Goal: Task Accomplishment & Management: Manage account settings

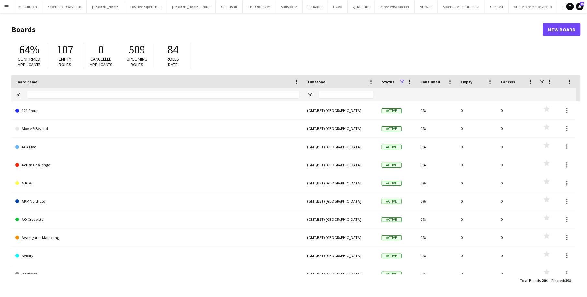
click at [6, 9] on app-icon "Menu" at bounding box center [6, 6] width 5 height 5
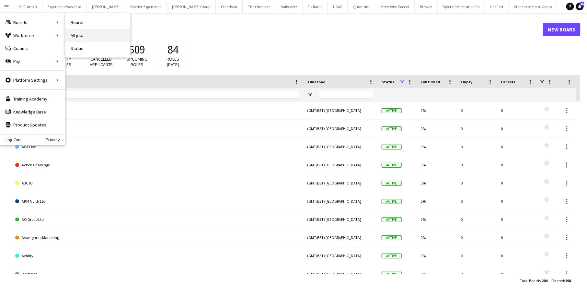
click at [80, 34] on link "All jobs" at bounding box center [97, 35] width 65 height 13
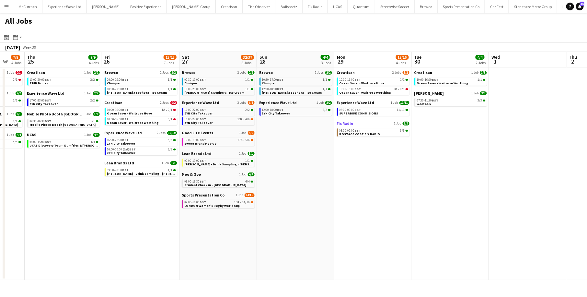
scroll to position [0, 207]
click at [218, 204] on span "LONDON Women's Rugby World Cup" at bounding box center [213, 205] width 55 height 4
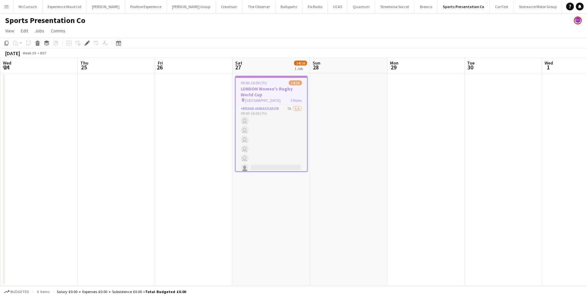
scroll to position [0, 223]
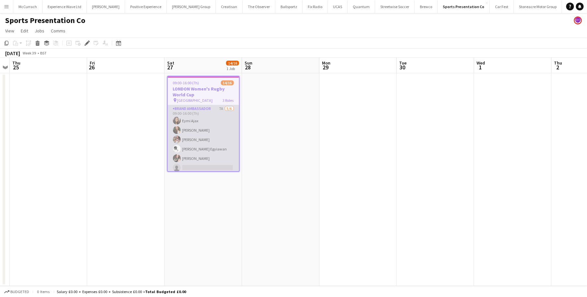
click at [196, 127] on app-card-role "Brand Ambassador 7A [DATE] 09:00-16:00 (7h) Eymi Ajax [PERSON_NAME] [PERSON_NAM…" at bounding box center [203, 139] width 71 height 69
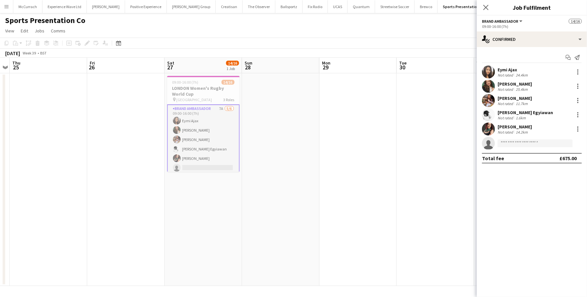
click at [509, 125] on div "Elena Zilio" at bounding box center [514, 127] width 34 height 6
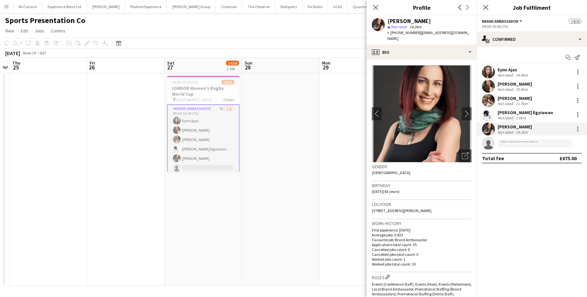
click at [510, 109] on div "Odilia Egyiawan" at bounding box center [524, 112] width 55 height 6
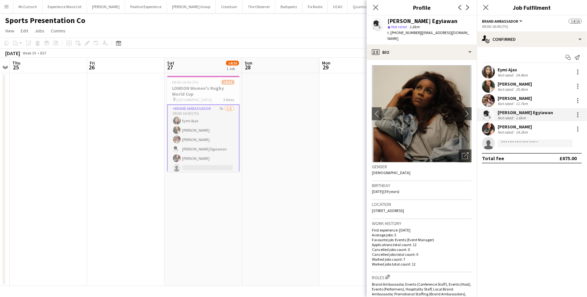
click at [286, 158] on app-date-cell at bounding box center [280, 179] width 77 height 212
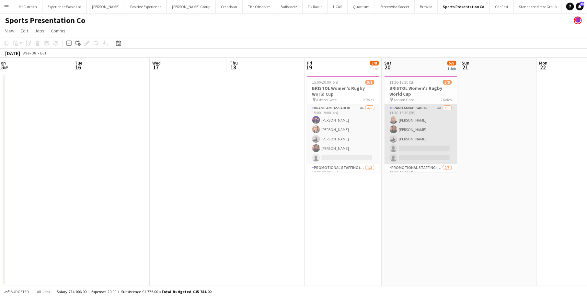
scroll to position [33, 0]
click at [414, 147] on app-card-role "Promotional Staffing (Brand Ambassadors) 2/3 12:30-16:30 (4h) Athena Gibson-Dia…" at bounding box center [420, 151] width 73 height 41
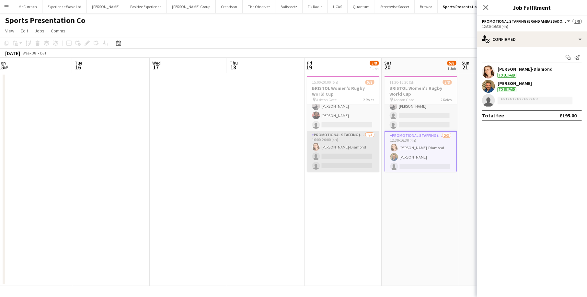
click at [350, 154] on app-card-role "Promotional Staffing (Brand Ambassadors) 1/3 16:00-20:00 (4h) Athena Gibson-Dia…" at bounding box center [343, 151] width 73 height 41
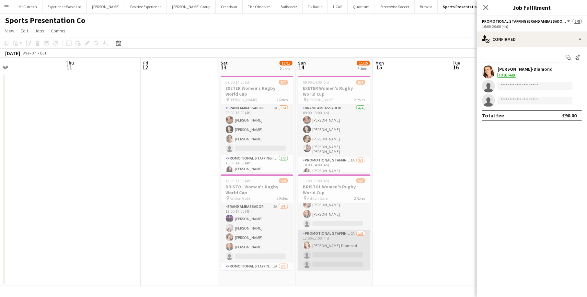
click at [325, 245] on app-card-role "Promotional Staffing (Brand Ambassadors) 2A [DATE] 13:00-17:00 (4h) [PERSON_NAM…" at bounding box center [334, 250] width 73 height 41
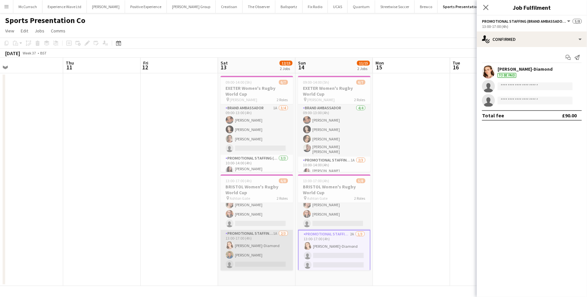
click at [265, 239] on app-card-role "Promotional Staffing (Brand Ambassadors) 1A [DATE] 13:00-17:00 (4h) [PERSON_NAM…" at bounding box center [257, 250] width 73 height 41
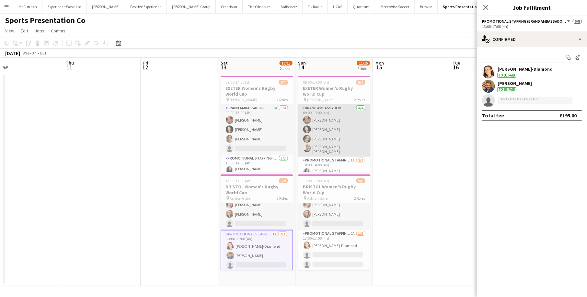
scroll to position [23, 0]
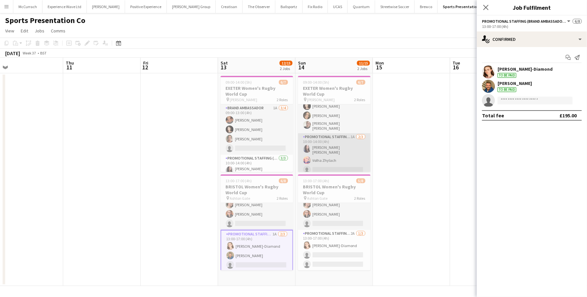
click at [343, 143] on app-card-role "Promotional Staffing (Brand Ambassadors) 1A [DATE] 10:00-14:00 (4h) [PERSON_NAM…" at bounding box center [334, 154] width 73 height 43
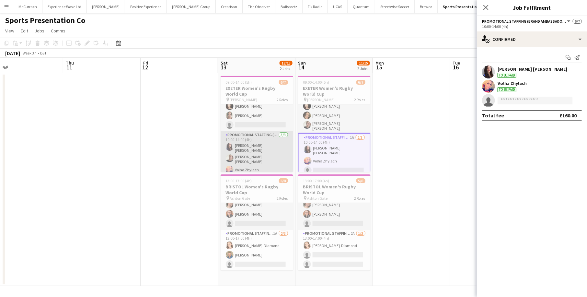
click at [262, 157] on app-card-role "Promotional Staffing (Brand Ambassadors) 3/3 10:00-14:00 (4h) Mireia Quingles N…" at bounding box center [257, 153] width 73 height 45
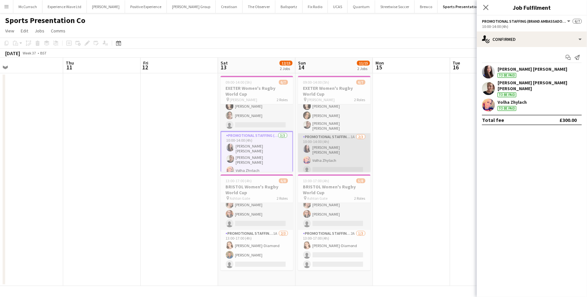
click at [336, 154] on app-card-role "Promotional Staffing (Brand Ambassadors) 1A [DATE] 10:00-14:00 (4h) [PERSON_NAM…" at bounding box center [334, 154] width 73 height 43
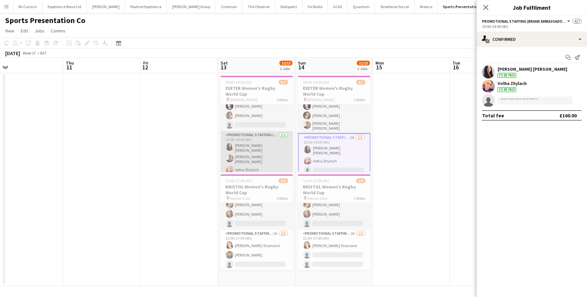
click at [250, 168] on app-card-role "Promotional Staffing (Brand Ambassadors) 3/3 10:00-14:00 (4h) Mireia Quingles N…" at bounding box center [257, 153] width 73 height 45
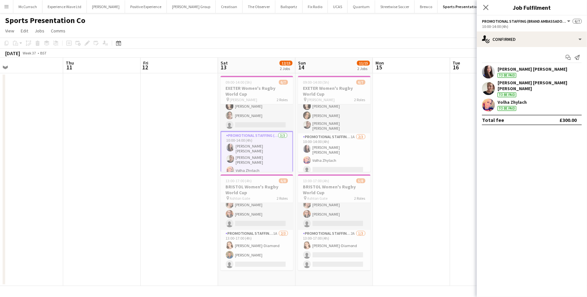
click at [504, 101] on div "Volha Zhylach To be paid" at bounding box center [511, 105] width 29 height 12
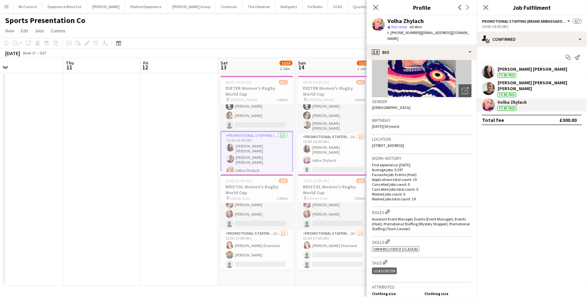
scroll to position [265, 0]
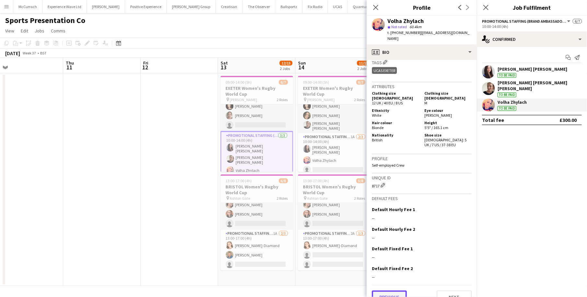
click at [388, 290] on button "Previous" at bounding box center [389, 296] width 35 height 13
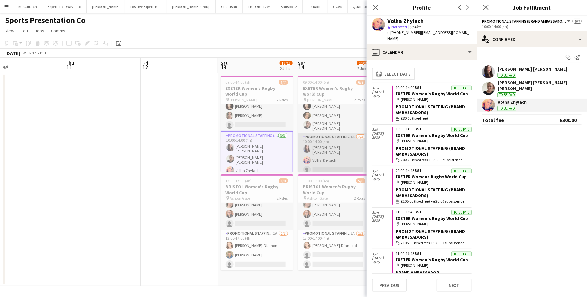
click at [334, 155] on app-card-role "Promotional Staffing (Brand Ambassadors) 1A 2/3 10:00-14:00 (4h) Mireia Quingle…" at bounding box center [334, 154] width 73 height 43
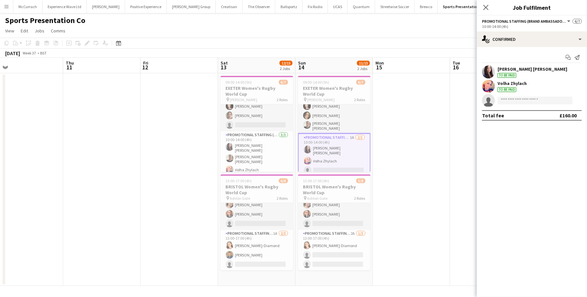
click at [519, 85] on div "Volha Zhylach" at bounding box center [511, 83] width 29 height 6
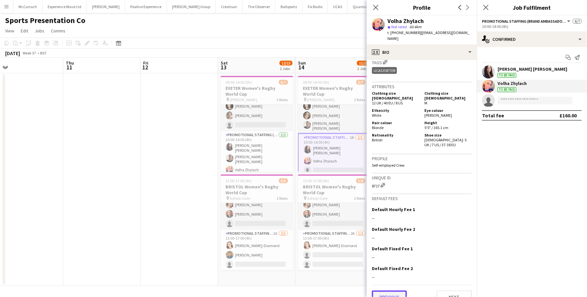
click at [394, 290] on button "Previous" at bounding box center [389, 296] width 35 height 13
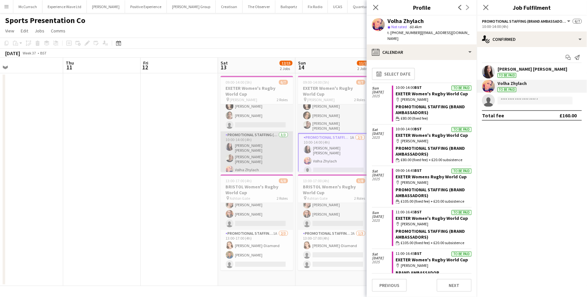
click at [276, 154] on app-card-role "Promotional Staffing (Brand Ambassadors) 3/3 10:00-14:00 (4h) Mireia Quingles N…" at bounding box center [257, 153] width 73 height 45
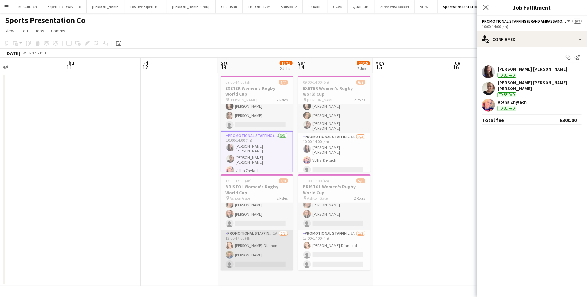
click at [268, 246] on app-card-role "Promotional Staffing (Brand Ambassadors) 1A 2/3 13:00-17:00 (4h) Athena Gibson-…" at bounding box center [257, 250] width 73 height 41
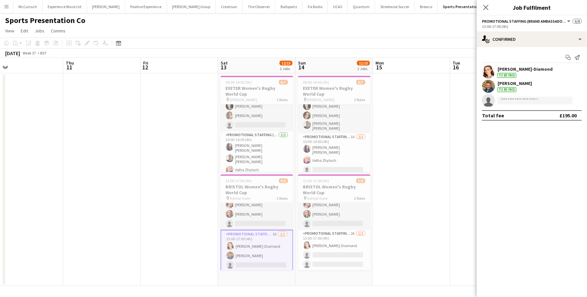
click at [516, 81] on div "Matthew Howard" at bounding box center [514, 83] width 34 height 6
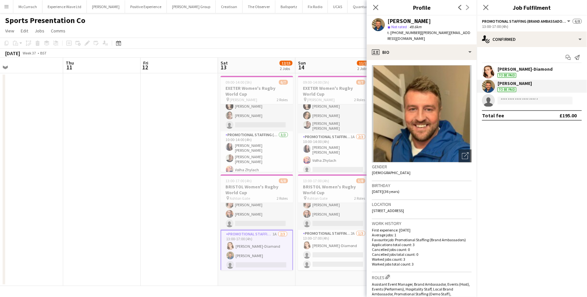
scroll to position [280, 0]
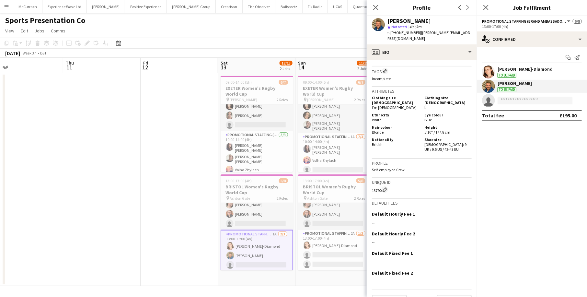
click at [267, 245] on app-card-role "Promotional Staffing (Brand Ambassadors) 1A 2/3 13:00-17:00 (4h) Athena Gibson-…" at bounding box center [257, 251] width 73 height 42
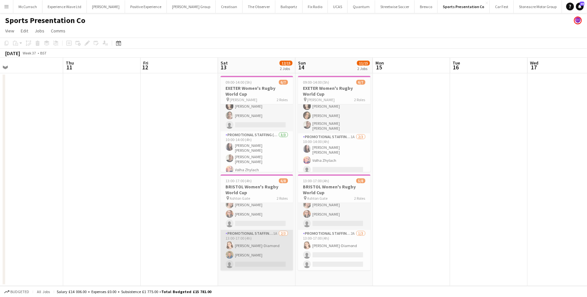
click at [265, 246] on app-card-role "Promotional Staffing (Brand Ambassadors) 1A 2/3 13:00-17:00 (4h) Athena Gibson-…" at bounding box center [257, 250] width 73 height 41
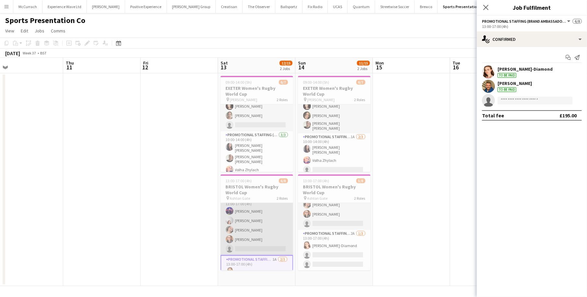
scroll to position [34, 0]
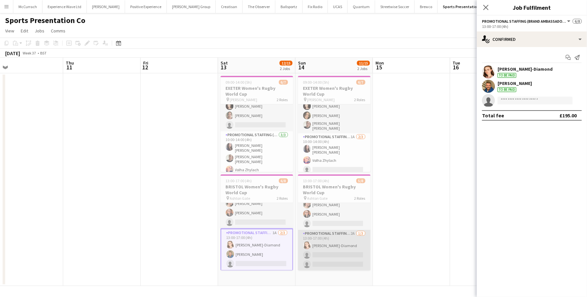
click at [349, 250] on app-card-role "Promotional Staffing (Brand Ambassadors) 2A 1/3 13:00-17:00 (4h) Athena Gibson-…" at bounding box center [334, 250] width 73 height 41
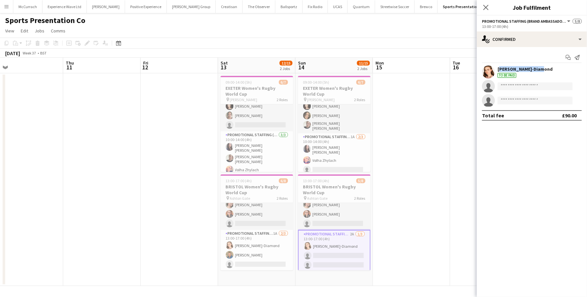
click at [533, 66] on div "Athena Gibson-Diamond" at bounding box center [524, 69] width 55 height 6
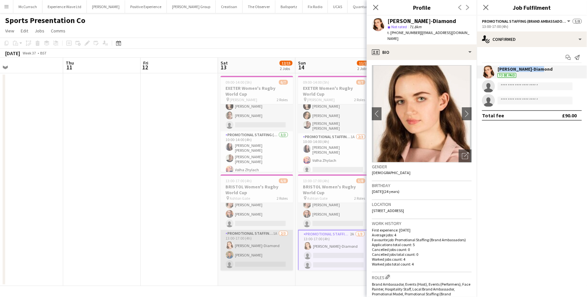
click at [274, 251] on app-card-role "Promotional Staffing (Brand Ambassadors) 1A 2/3 13:00-17:00 (4h) Athena Gibson-…" at bounding box center [257, 250] width 73 height 41
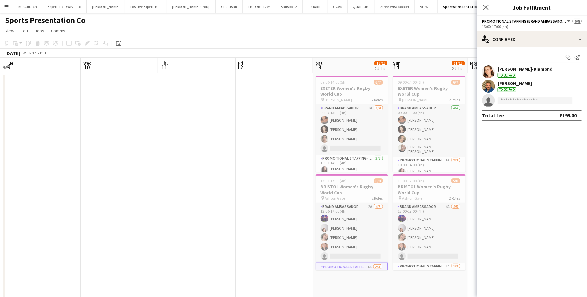
scroll to position [0, 0]
click at [249, 158] on app-date-cell at bounding box center [273, 206] width 77 height 266
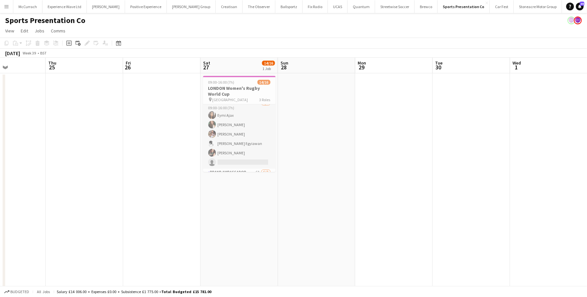
scroll to position [2, 0]
click at [6, 5] on app-icon "Menu" at bounding box center [6, 6] width 5 height 5
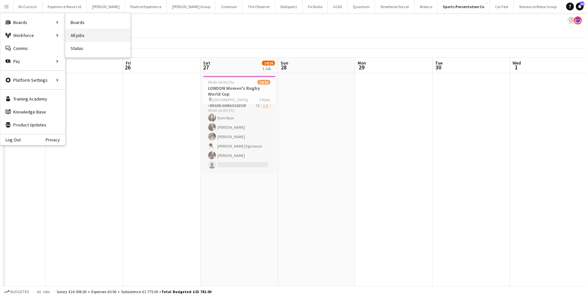
click at [73, 33] on link "All jobs" at bounding box center [97, 35] width 65 height 13
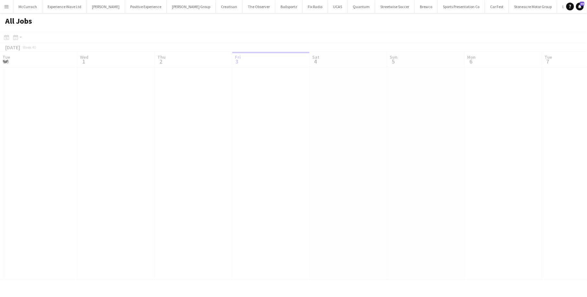
scroll to position [0, 154]
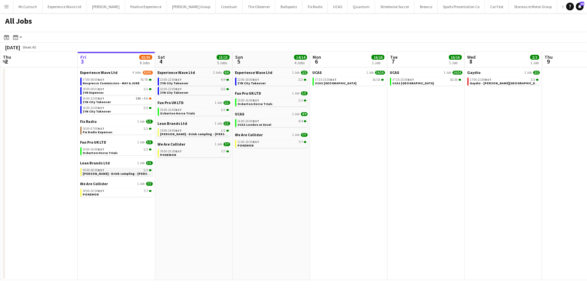
click at [121, 172] on span "[PERSON_NAME] - Drink sampling - [PERSON_NAME]" at bounding box center [123, 173] width 81 height 4
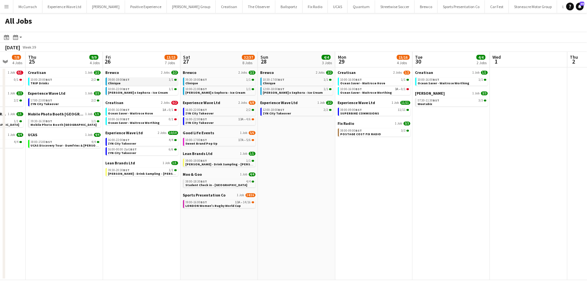
click at [145, 84] on link "09:00-19:00 BST 1/1 Clinique" at bounding box center [142, 80] width 69 height 7
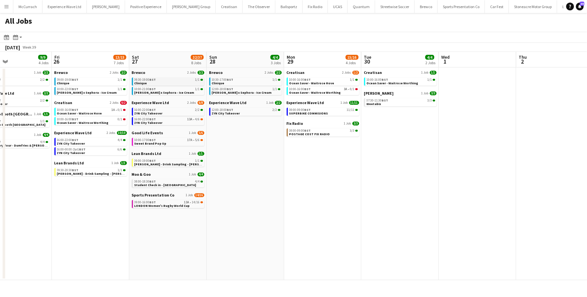
scroll to position [0, 264]
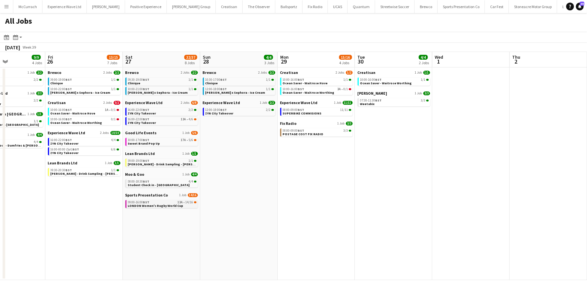
click at [162, 207] on app-brief-job-card "09:00-16:00 BST 13A • 14/16 LONDON Women's Rugby World Cup" at bounding box center [161, 204] width 73 height 8
click at [161, 202] on div "09:00-16:00 BST 13A • 14/16" at bounding box center [162, 201] width 69 height 3
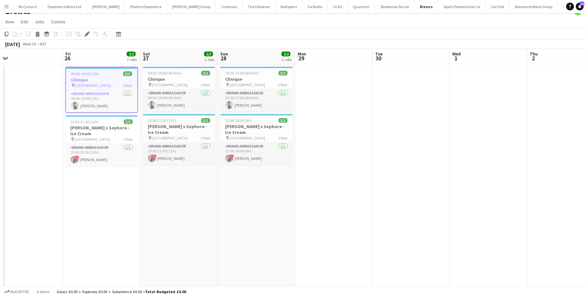
scroll to position [11, 0]
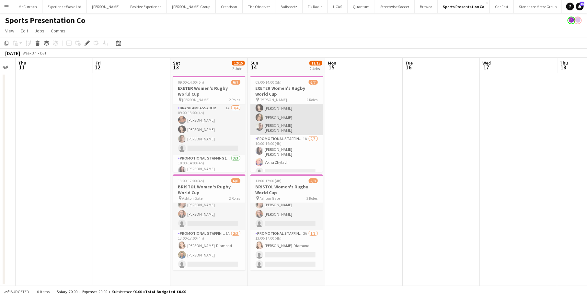
scroll to position [23, 0]
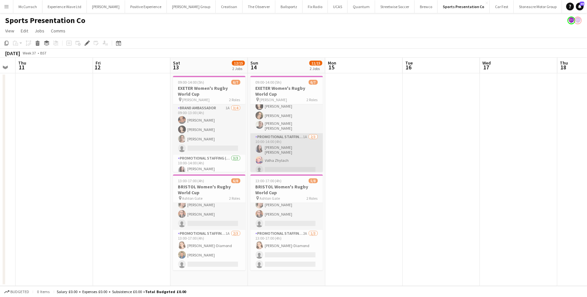
click at [269, 153] on app-card-role "Promotional Staffing (Brand Ambassadors) 1A [DATE] 10:00-14:00 (4h) [PERSON_NAM…" at bounding box center [286, 154] width 73 height 43
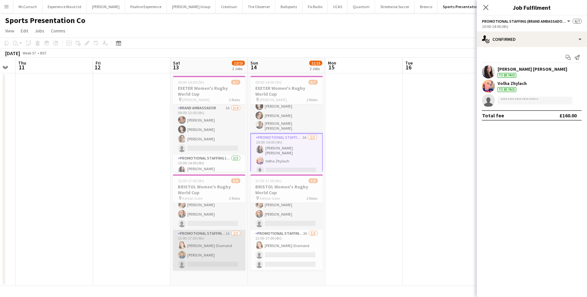
click at [212, 242] on app-card-role "Promotional Staffing (Brand Ambassadors) 1A [DATE] 13:00-17:00 (4h) [PERSON_NAM…" at bounding box center [209, 250] width 73 height 41
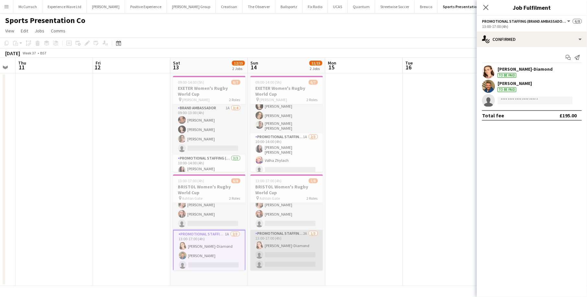
click at [282, 249] on app-card-role "Promotional Staffing (Brand Ambassadors) 2A [DATE] 13:00-17:00 (4h) [PERSON_NAM…" at bounding box center [286, 250] width 73 height 41
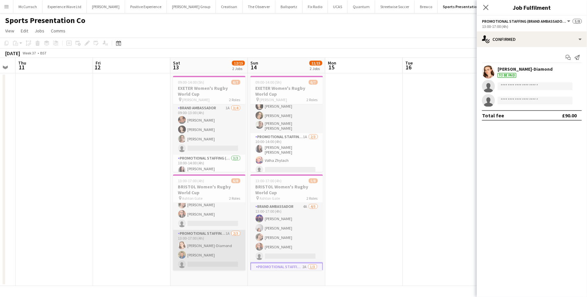
scroll to position [32, 0]
click at [200, 255] on app-card-role "Promotional Staffing (Brand Ambassadors) 1A [DATE] 13:00-17:00 (4h) [PERSON_NAM…" at bounding box center [209, 250] width 73 height 41
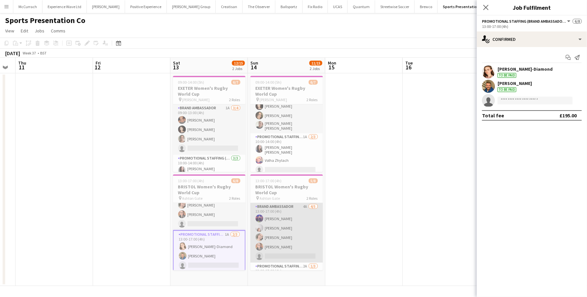
scroll to position [33, 0]
click at [285, 245] on app-card-role "Promotional Staffing (Brand Ambassadors) 2A 1/3 13:00-17:00 (4h) Athena Gibson-…" at bounding box center [286, 250] width 73 height 41
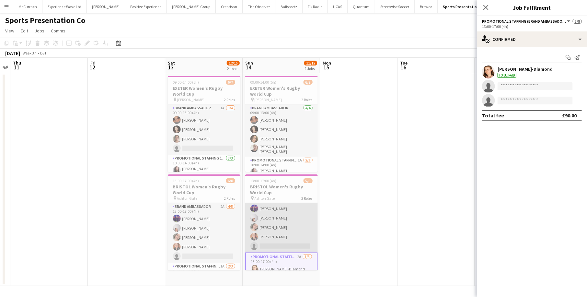
scroll to position [10, 0]
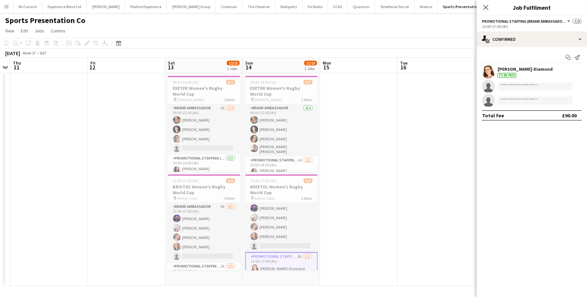
drag, startPoint x: 384, startPoint y: 173, endPoint x: 385, endPoint y: 169, distance: 3.8
click at [384, 172] on app-date-cell at bounding box center [358, 179] width 77 height 212
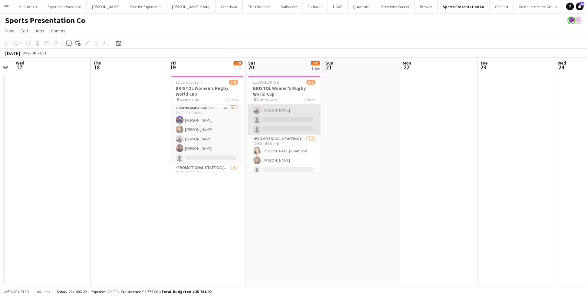
scroll to position [0, 0]
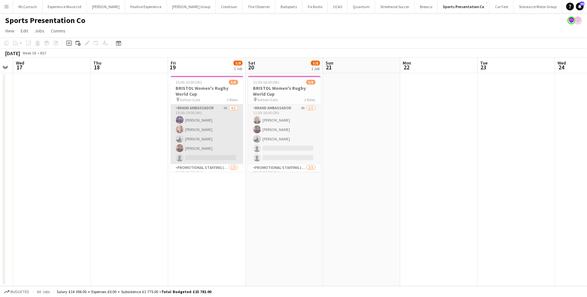
click at [185, 118] on app-card-role "Brand Ambassador 4A 4/5 15:00-19:00 (4h) Jennifer Duffy Caitlin Cordwell Emily …" at bounding box center [207, 134] width 73 height 60
